Goal: Task Accomplishment & Management: Use online tool/utility

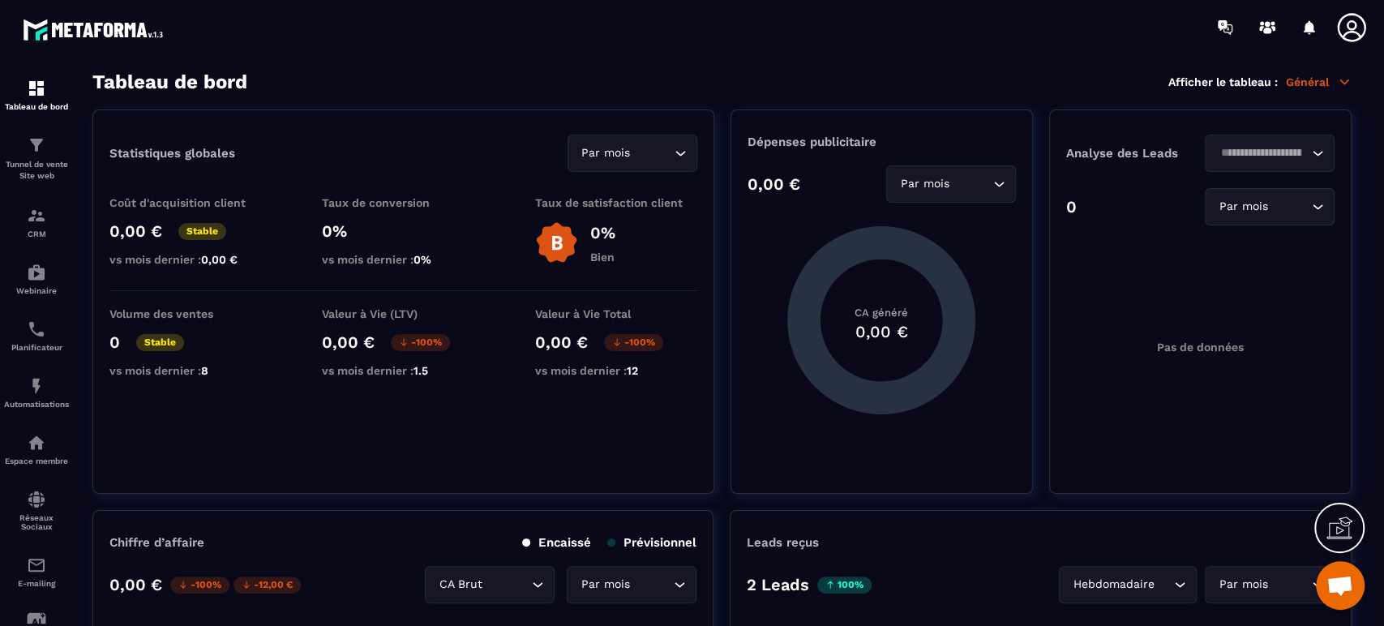
click at [44, 161] on p "Tunnel de vente Site web" at bounding box center [36, 170] width 65 height 23
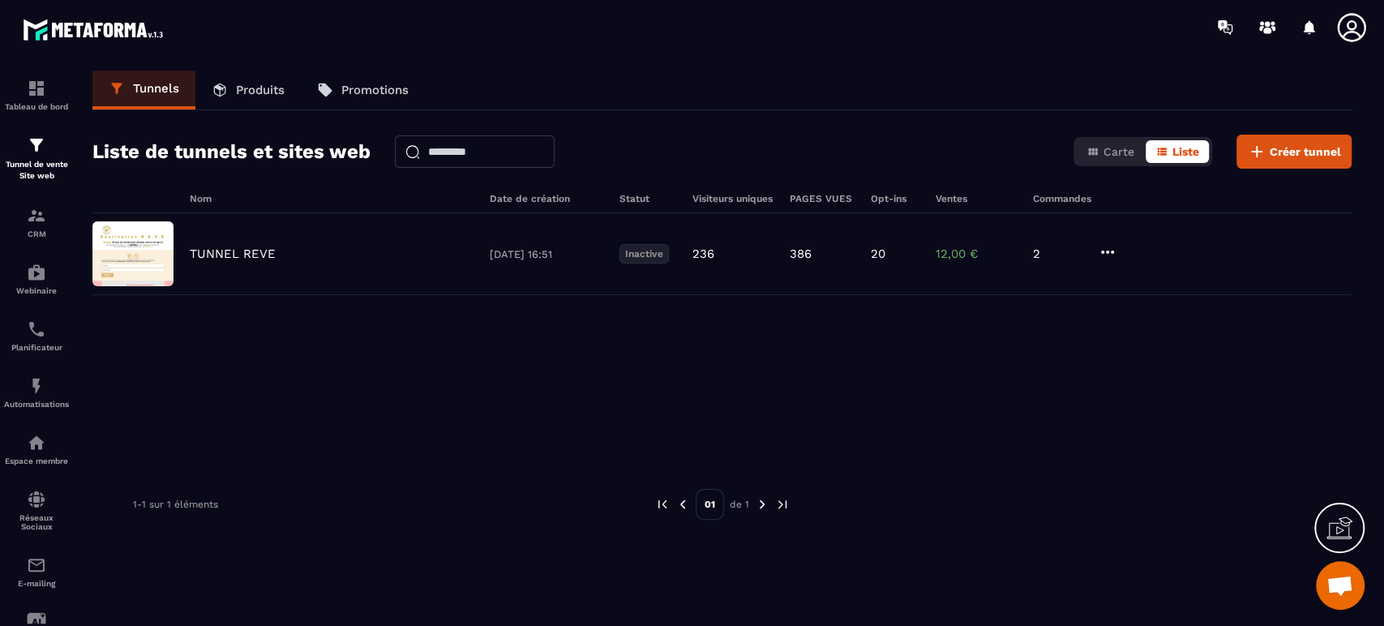
click at [213, 248] on p "TUNNEL REVE" at bounding box center [233, 253] width 86 height 15
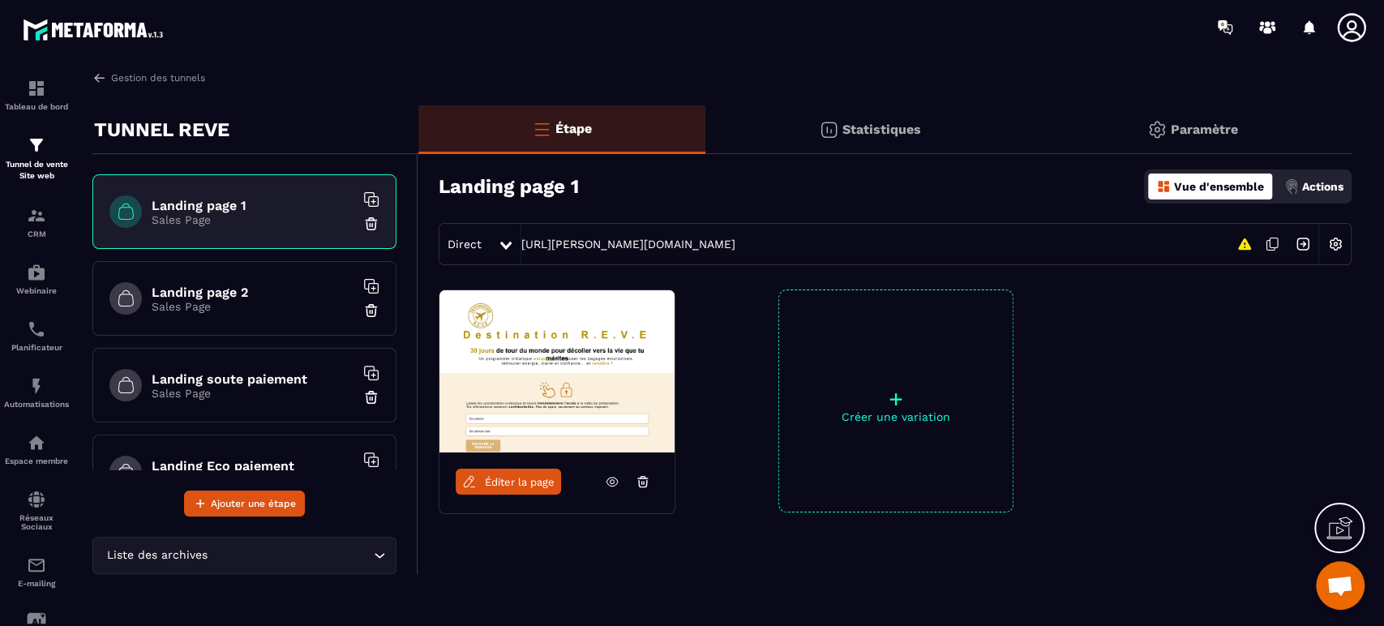
click at [507, 476] on span "Éditer la page" at bounding box center [520, 482] width 70 height 12
